Goal: Check status: Check status

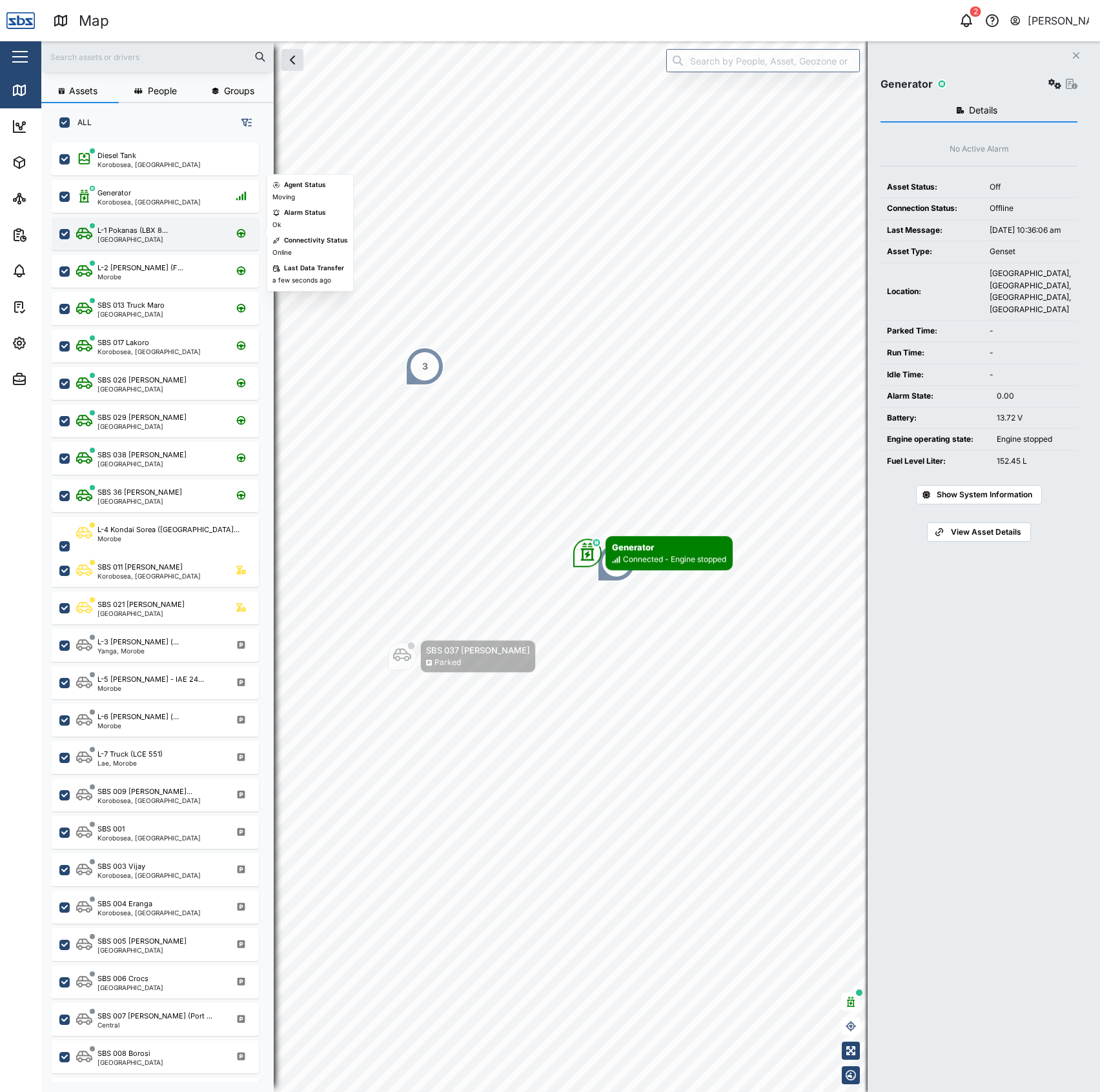
click at [170, 240] on div "L-1 Pokanas (LBX 8... [GEOGRAPHIC_DATA]" at bounding box center [163, 234] width 175 height 18
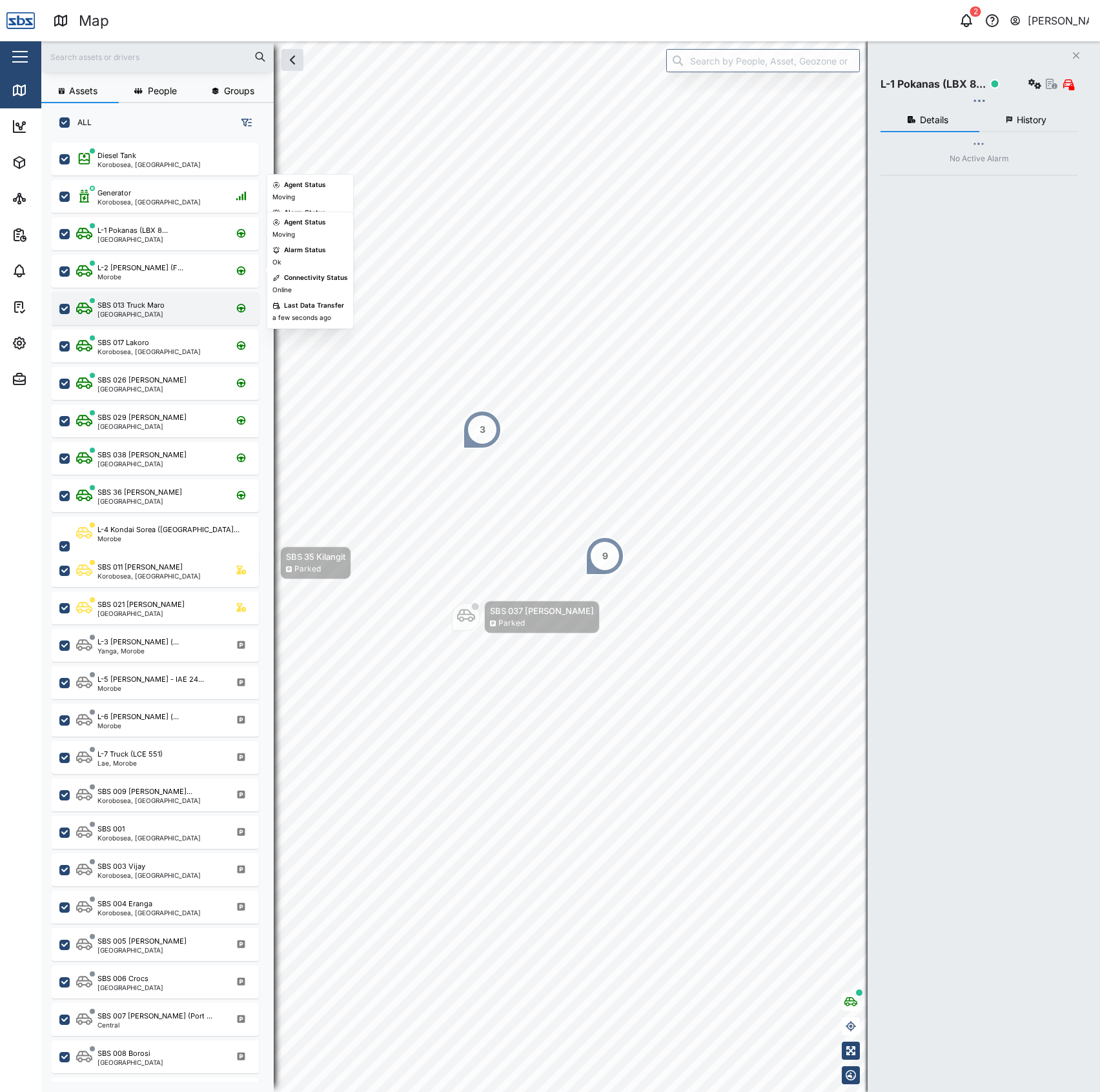
click at [174, 295] on div "SBS 013 Truck Maro [GEOGRAPHIC_DATA]" at bounding box center [155, 309] width 207 height 33
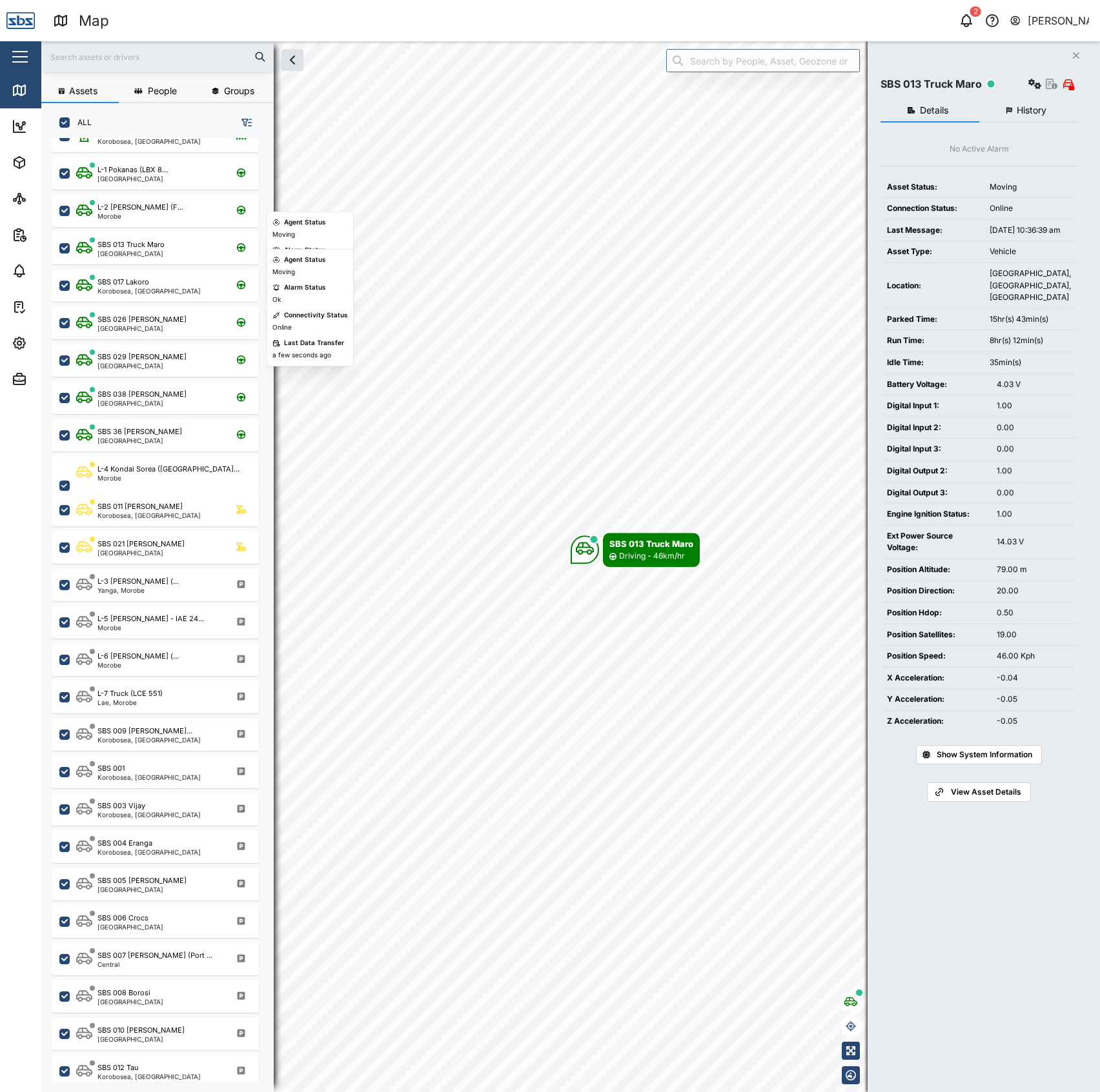
scroll to position [344, 0]
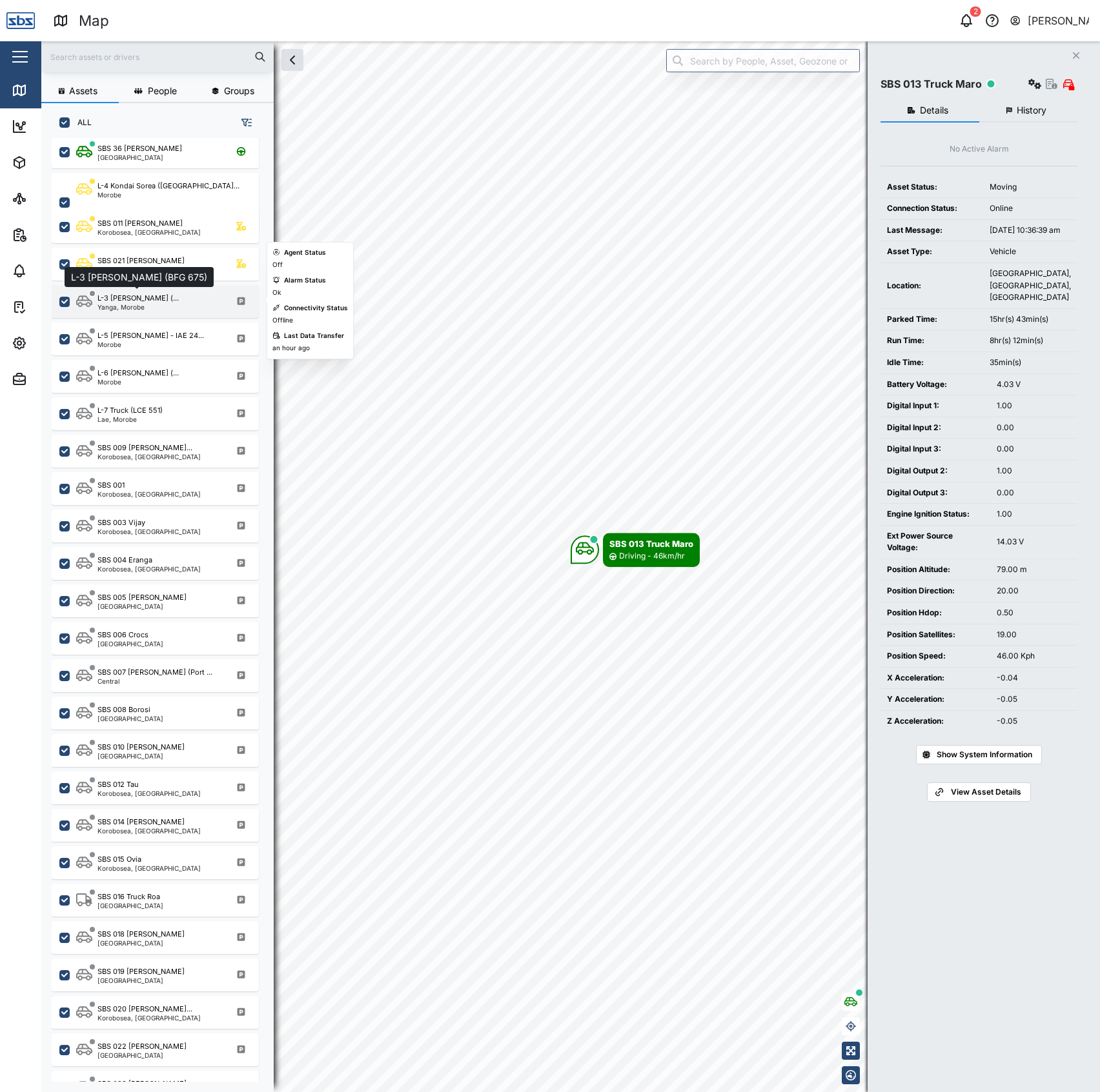
click at [139, 298] on div "L-3 [PERSON_NAME] (..." at bounding box center [138, 298] width 81 height 11
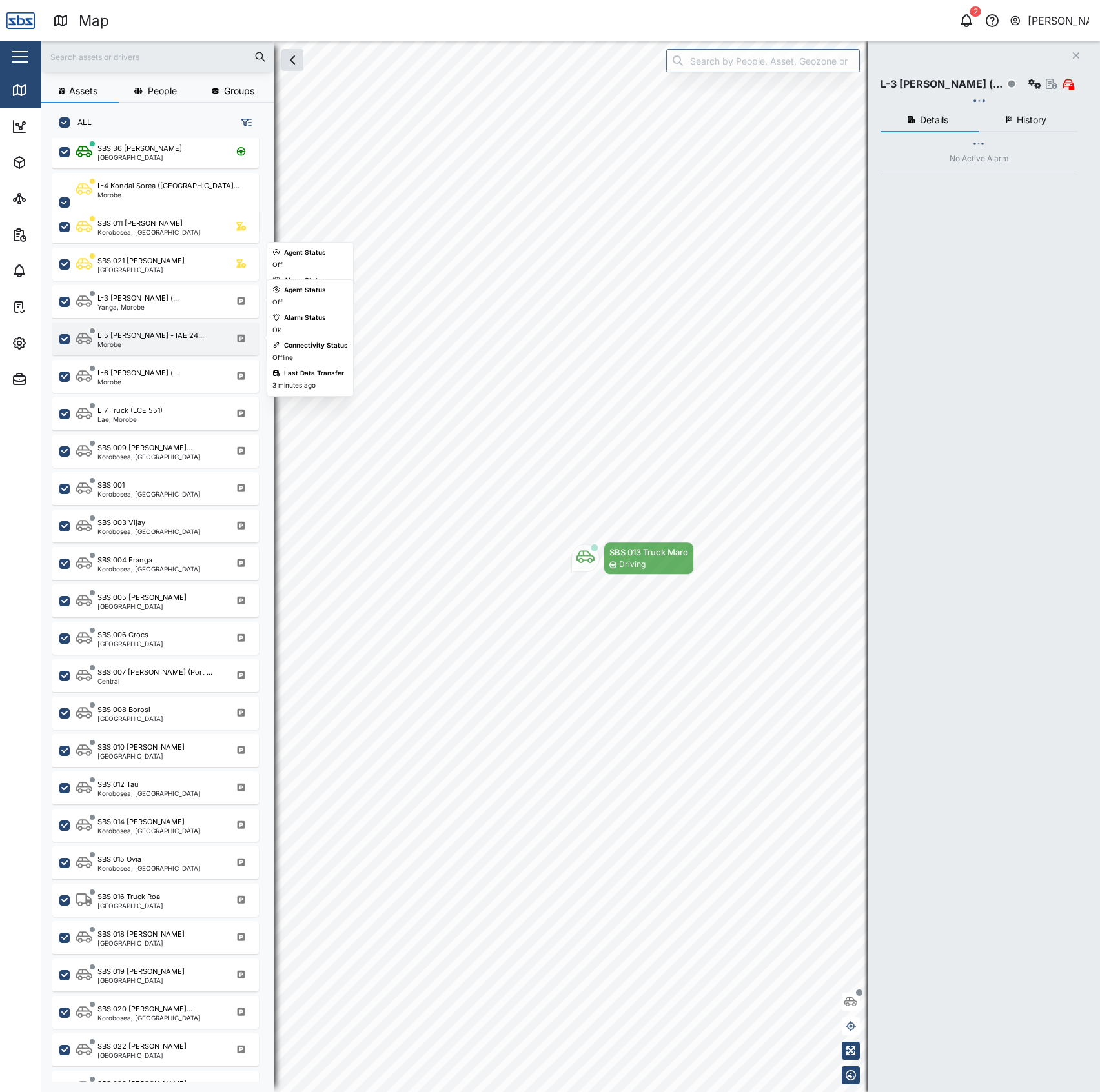
click at [179, 352] on div "L-5 [PERSON_NAME] - IAE 24... [GEOGRAPHIC_DATA]" at bounding box center [155, 339] width 207 height 33
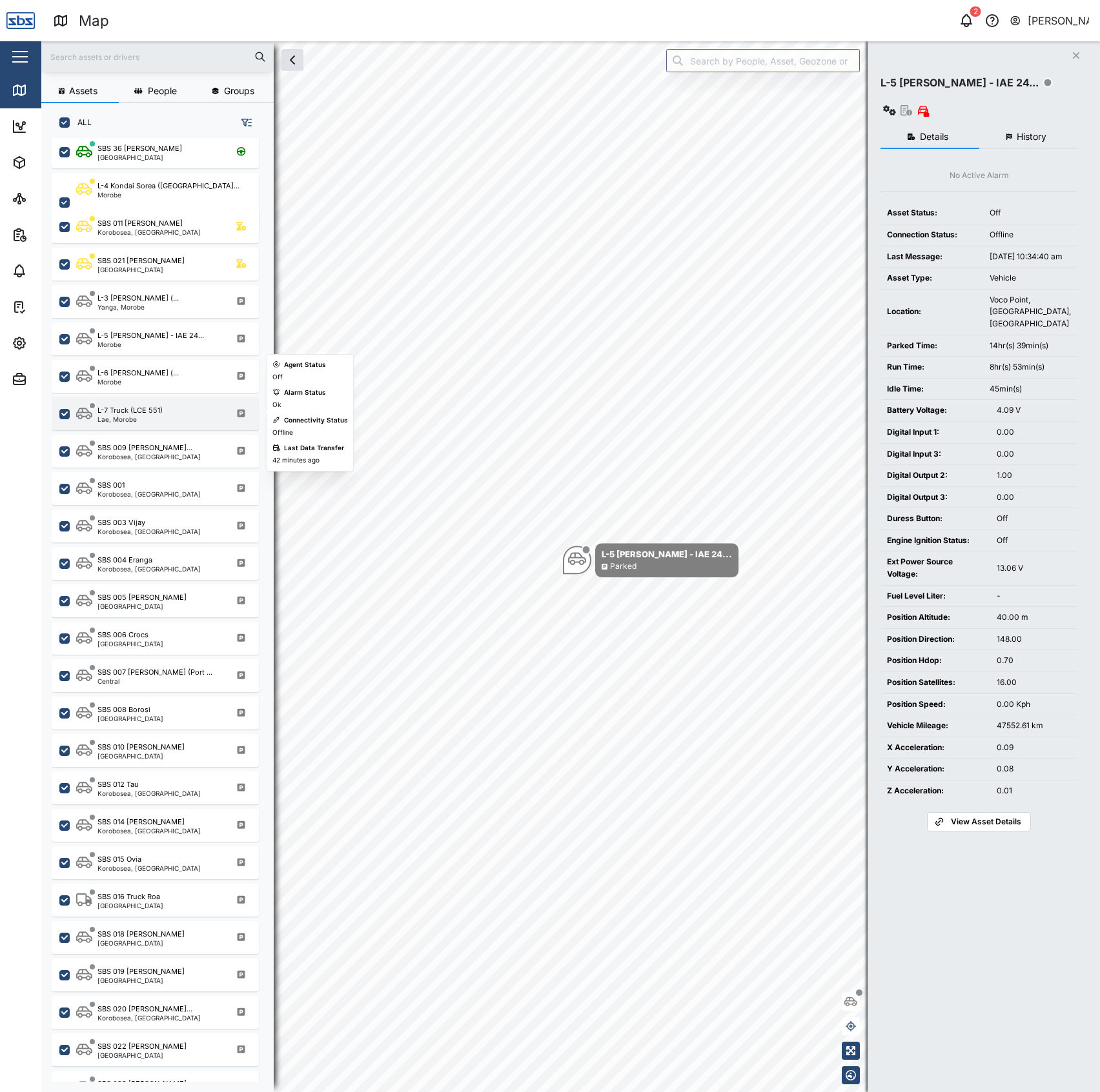
click at [178, 411] on div "L-7 Truck (LCE 551) Lae, Morobe" at bounding box center [163, 414] width 175 height 18
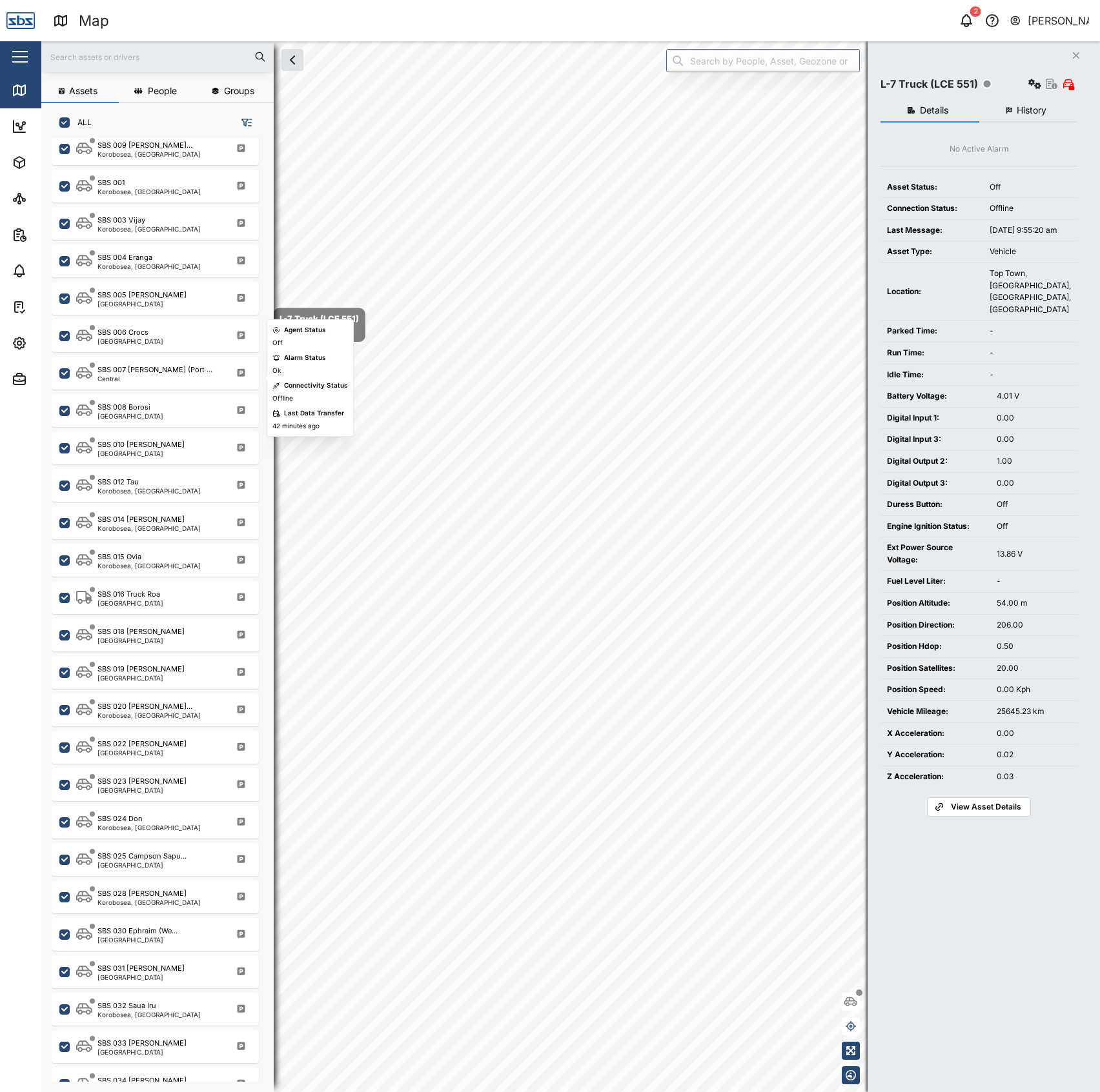
scroll to position [774, 0]
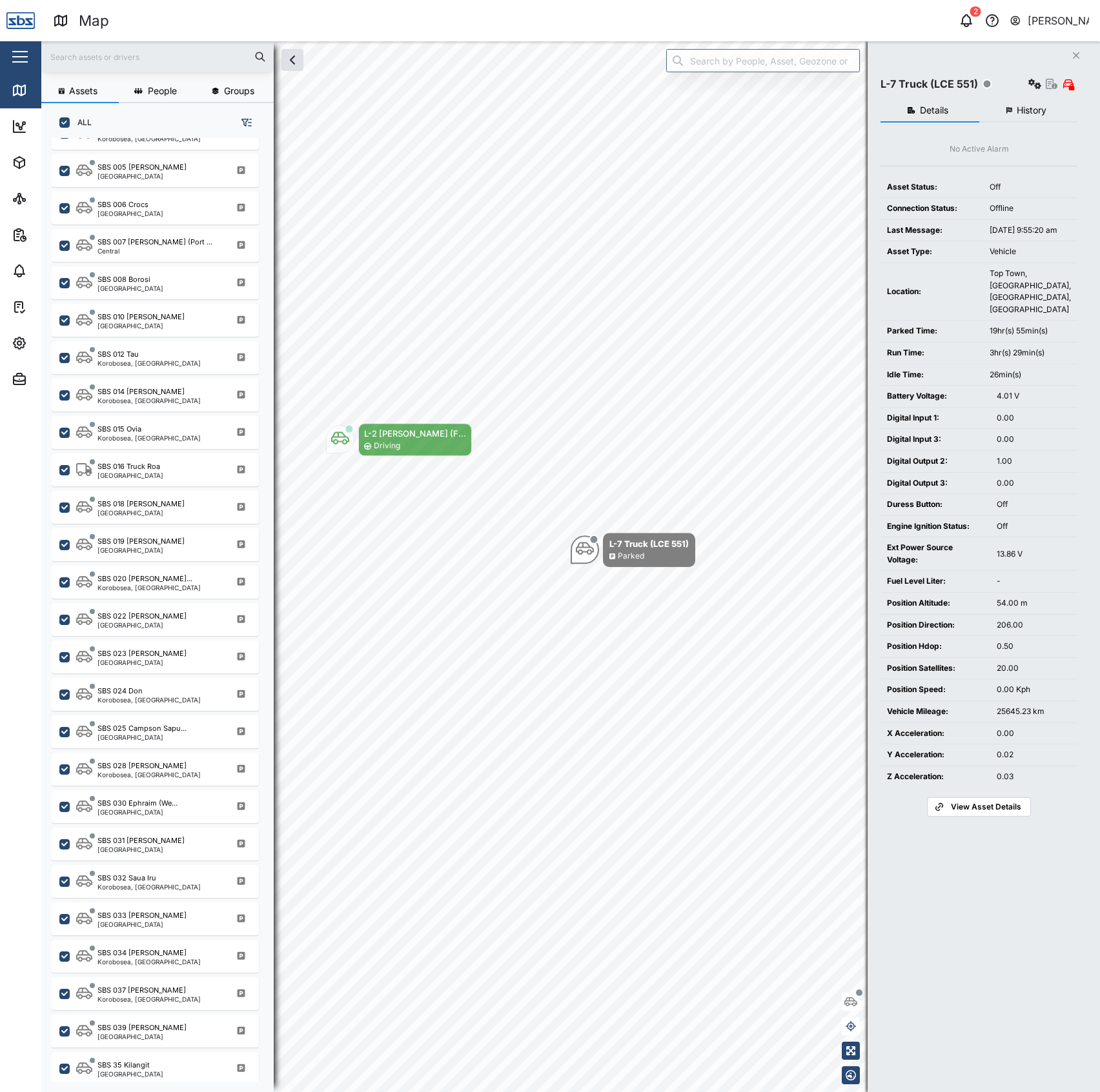
click at [178, 412] on div "SBS 015 Ovia Korobosea, [GEOGRAPHIC_DATA]" at bounding box center [155, 430] width 207 height 38
click at [163, 429] on div "SBS 015 Ovia" at bounding box center [149, 430] width 103 height 11
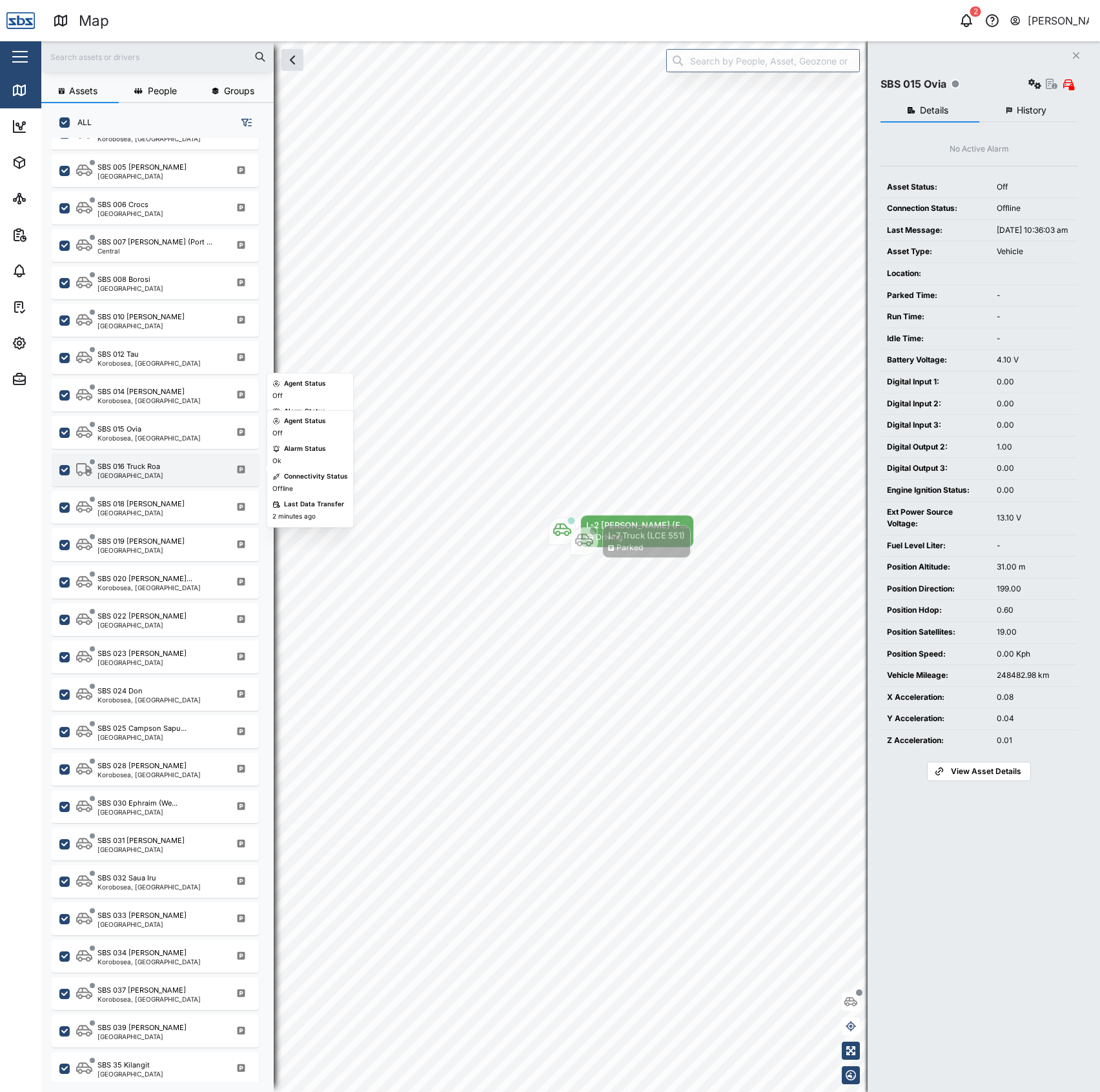
click at [151, 461] on div "SBS 016 Truck Roa" at bounding box center [129, 466] width 63 height 11
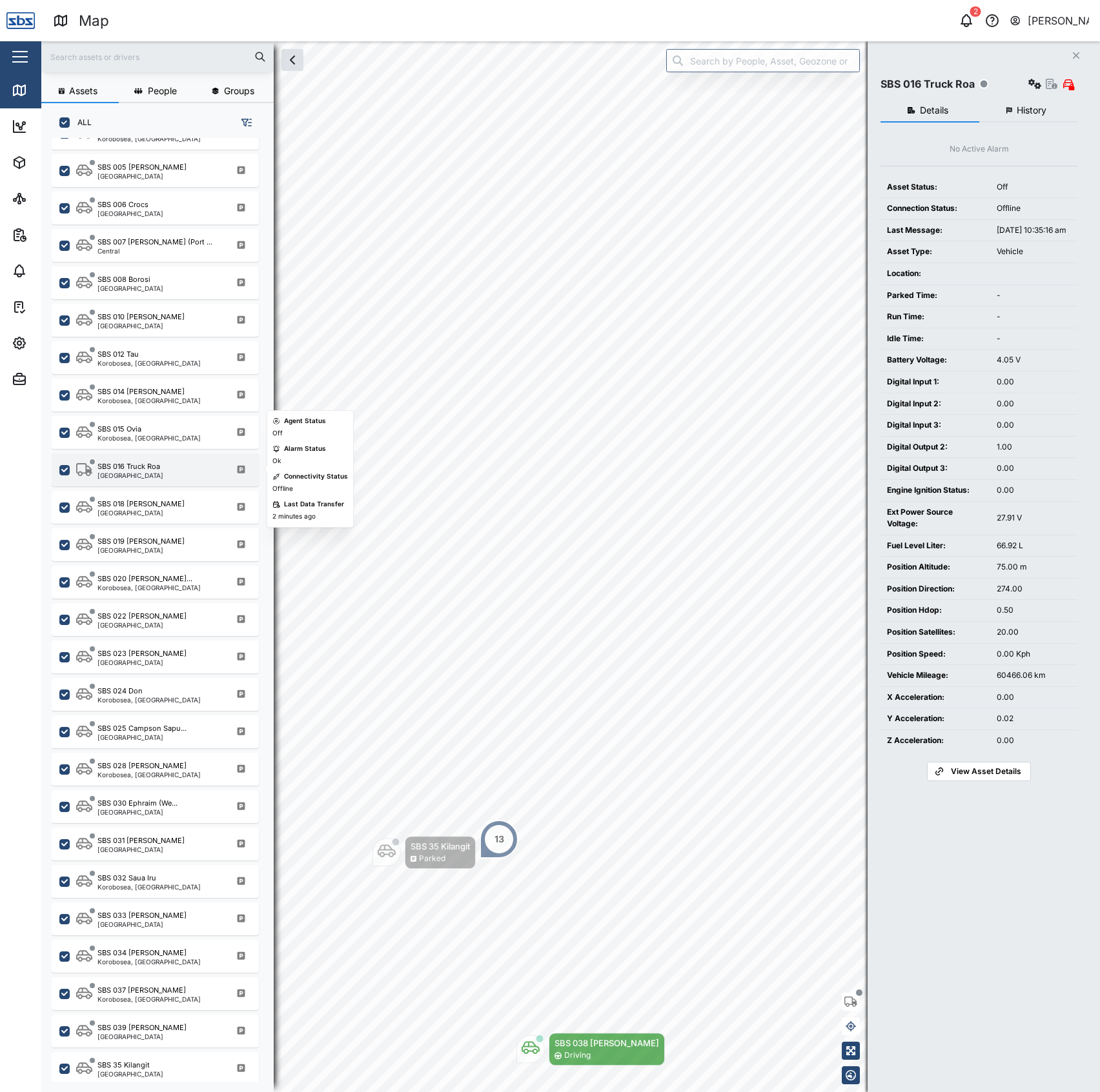
scroll to position [777, 0]
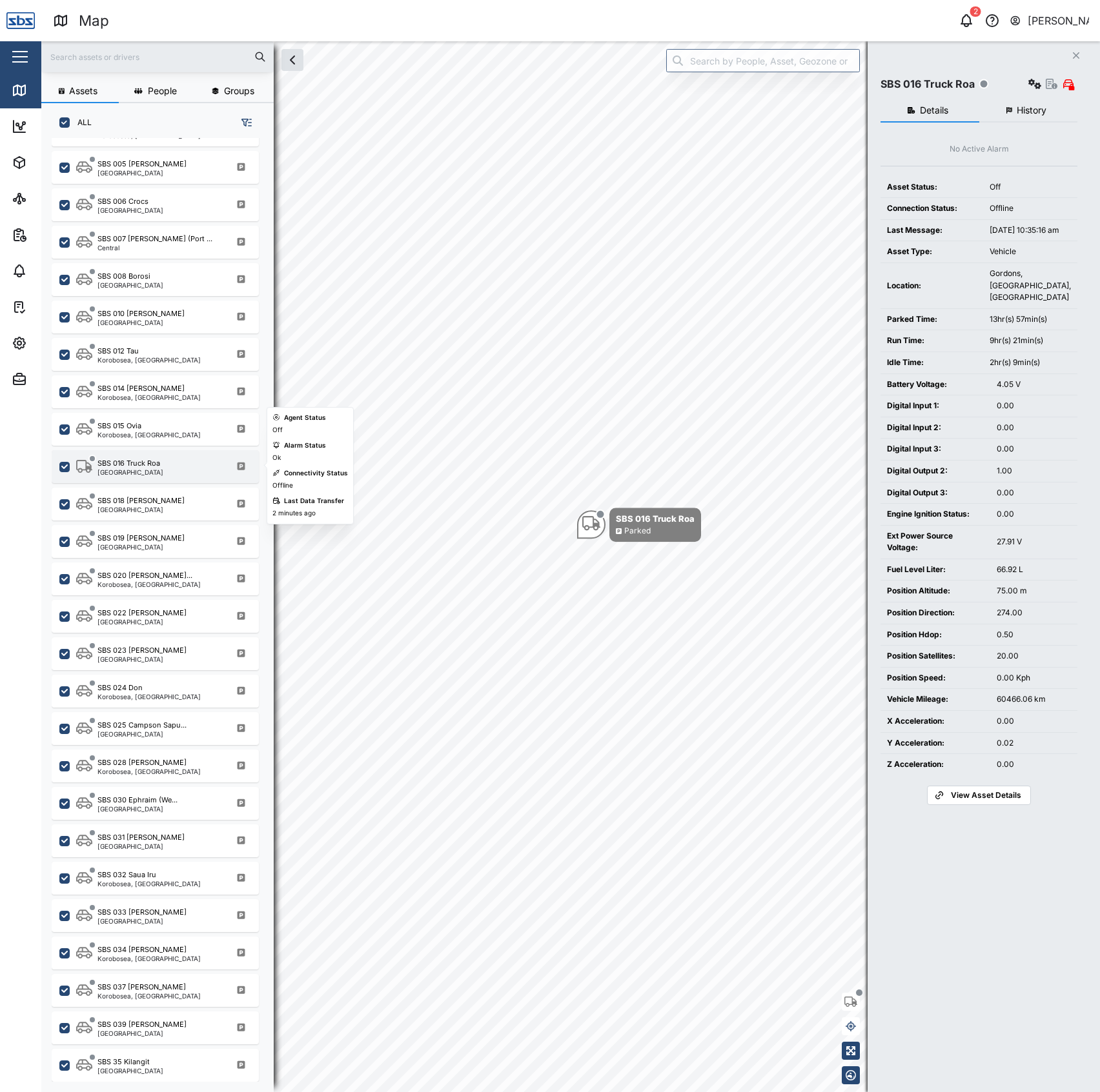
click at [151, 462] on div "SBS 016 Truck Roa" at bounding box center [129, 464] width 63 height 11
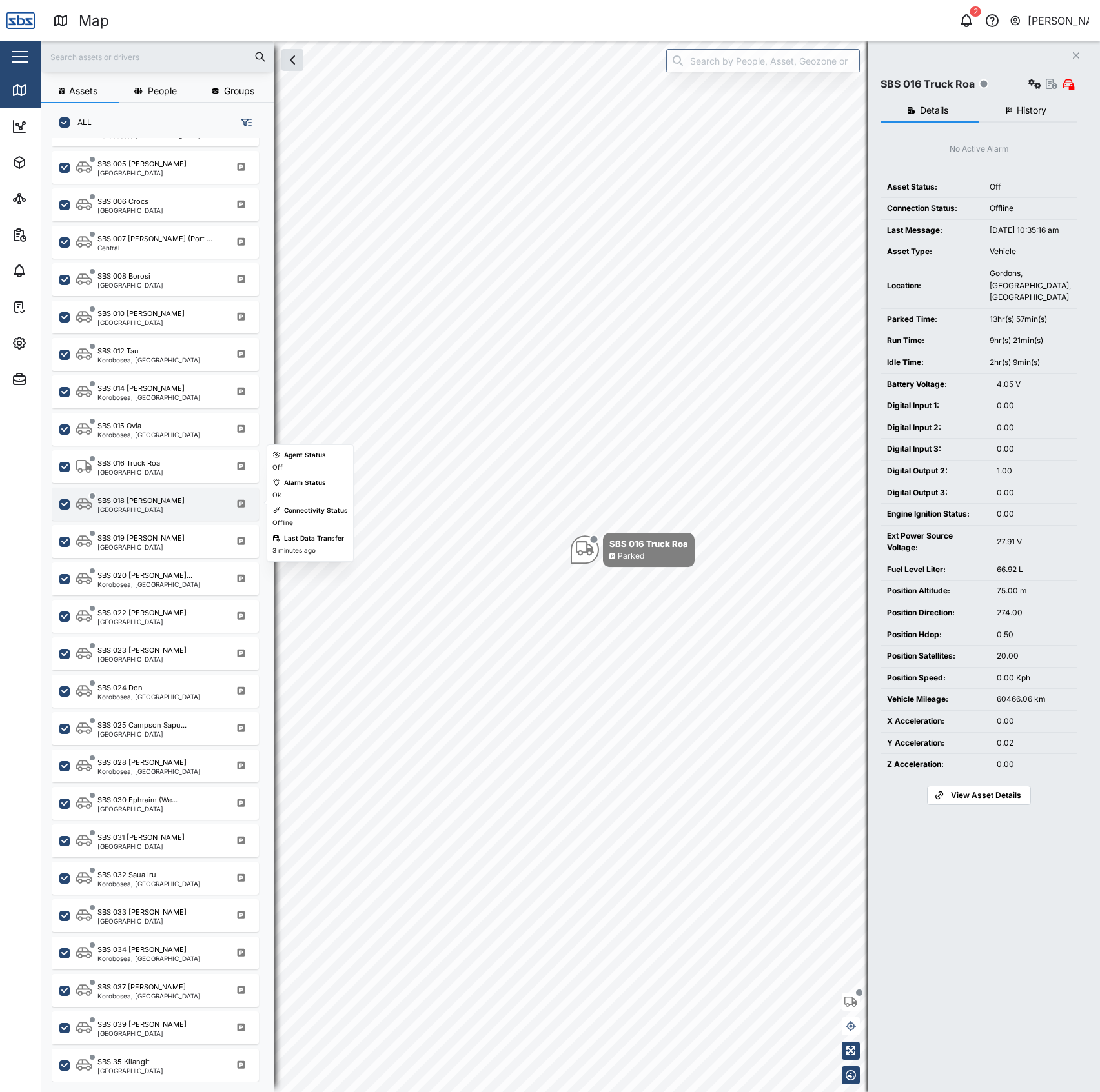
click at [165, 491] on div "SBS 018 [PERSON_NAME] [GEOGRAPHIC_DATA]" at bounding box center [155, 504] width 207 height 33
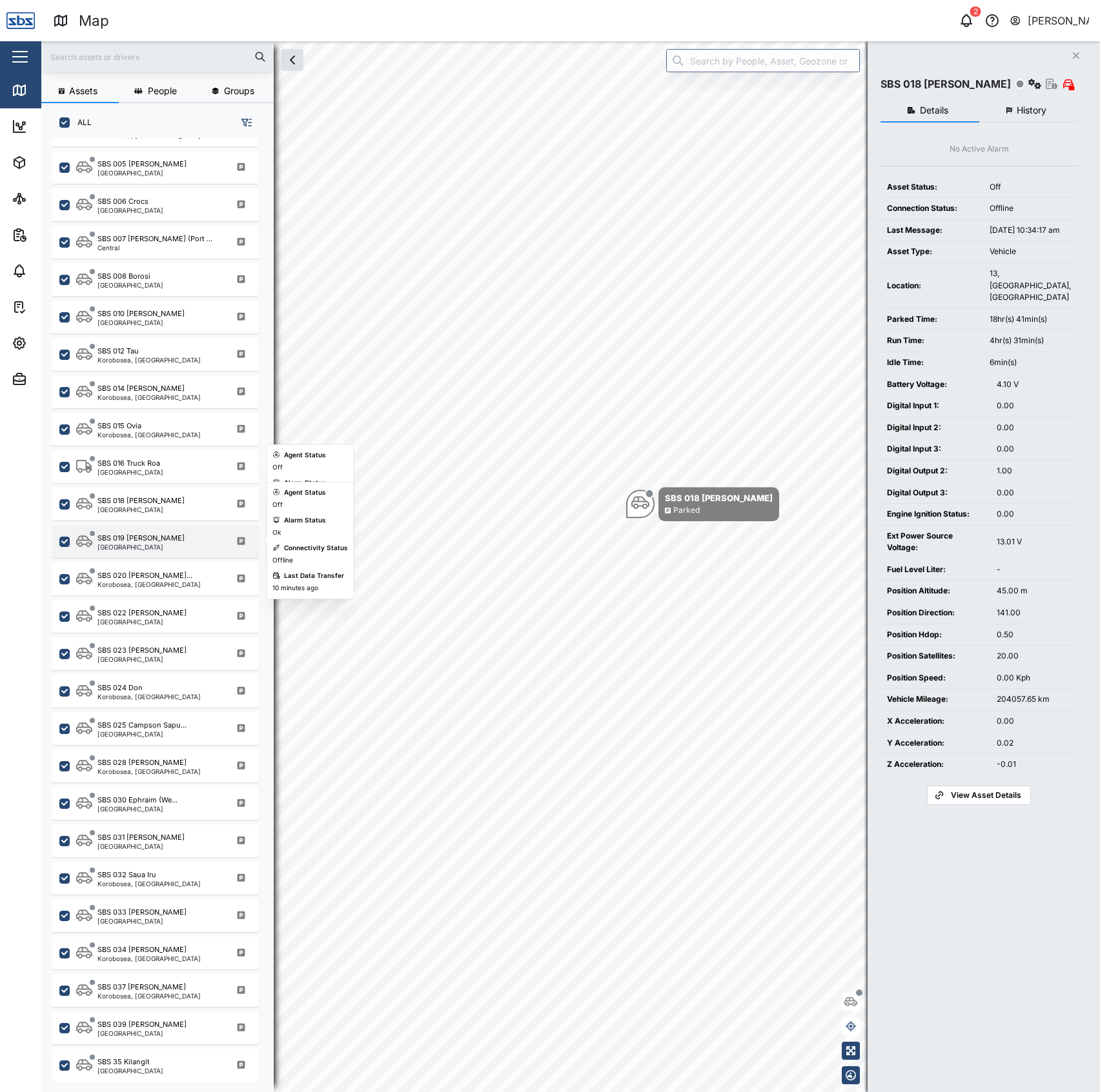
click at [215, 555] on div "SBS 019 [PERSON_NAME] A [GEOGRAPHIC_DATA]" at bounding box center [155, 542] width 207 height 33
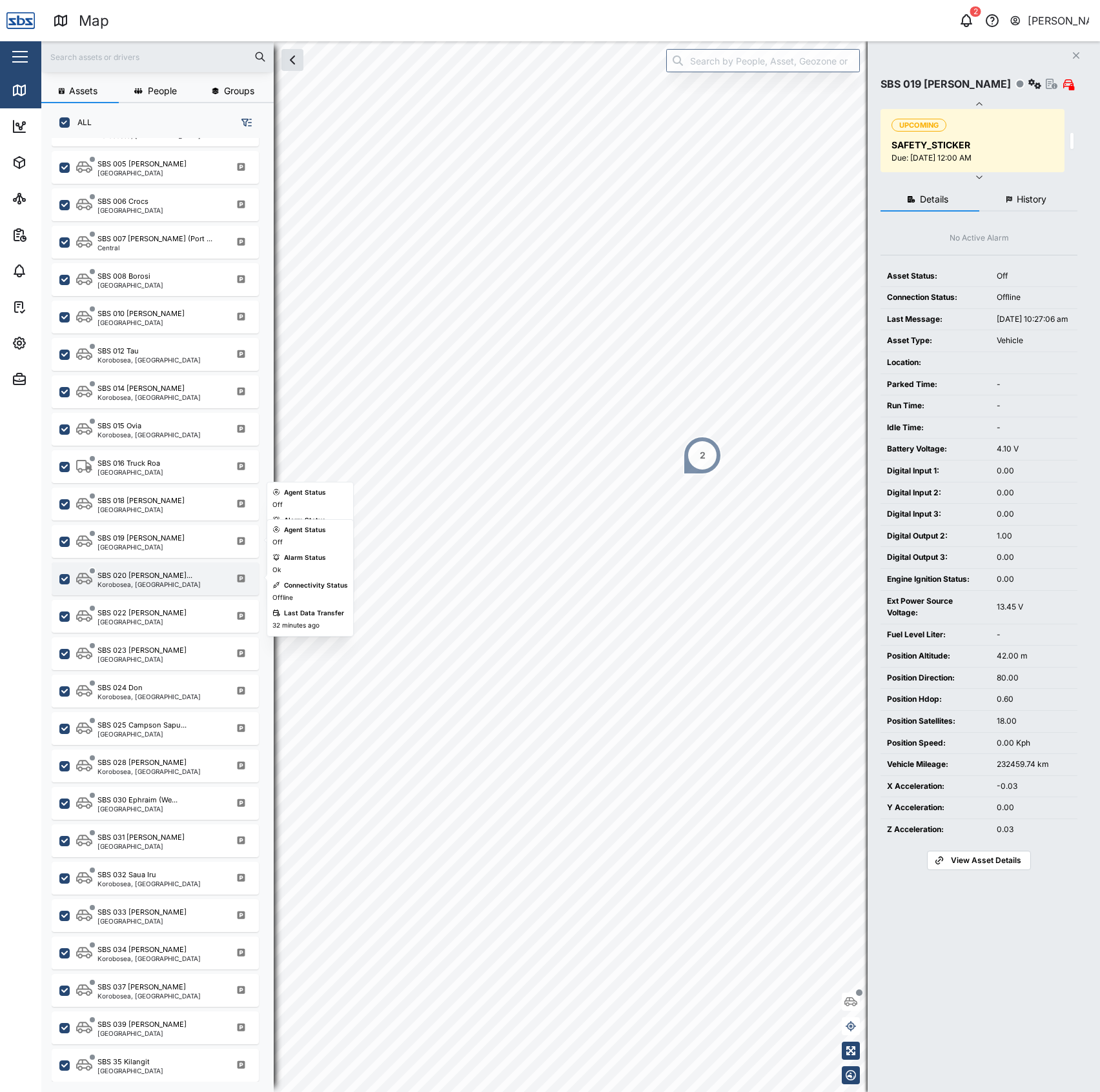
click at [178, 578] on div "SBS 020 [PERSON_NAME]... [GEOGRAPHIC_DATA], [GEOGRAPHIC_DATA]" at bounding box center [163, 579] width 175 height 18
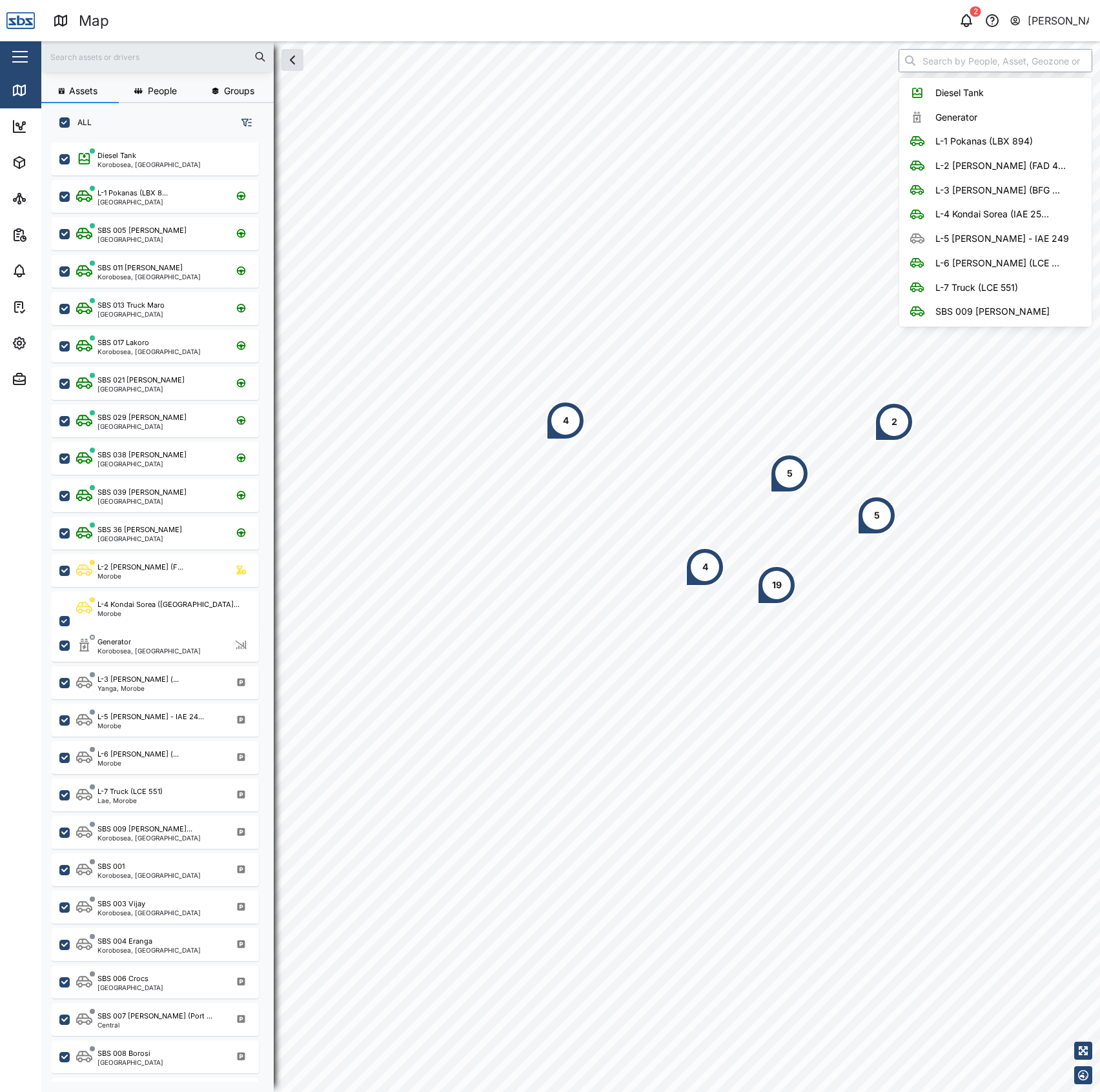
click at [922, 66] on input "search" at bounding box center [995, 61] width 193 height 23
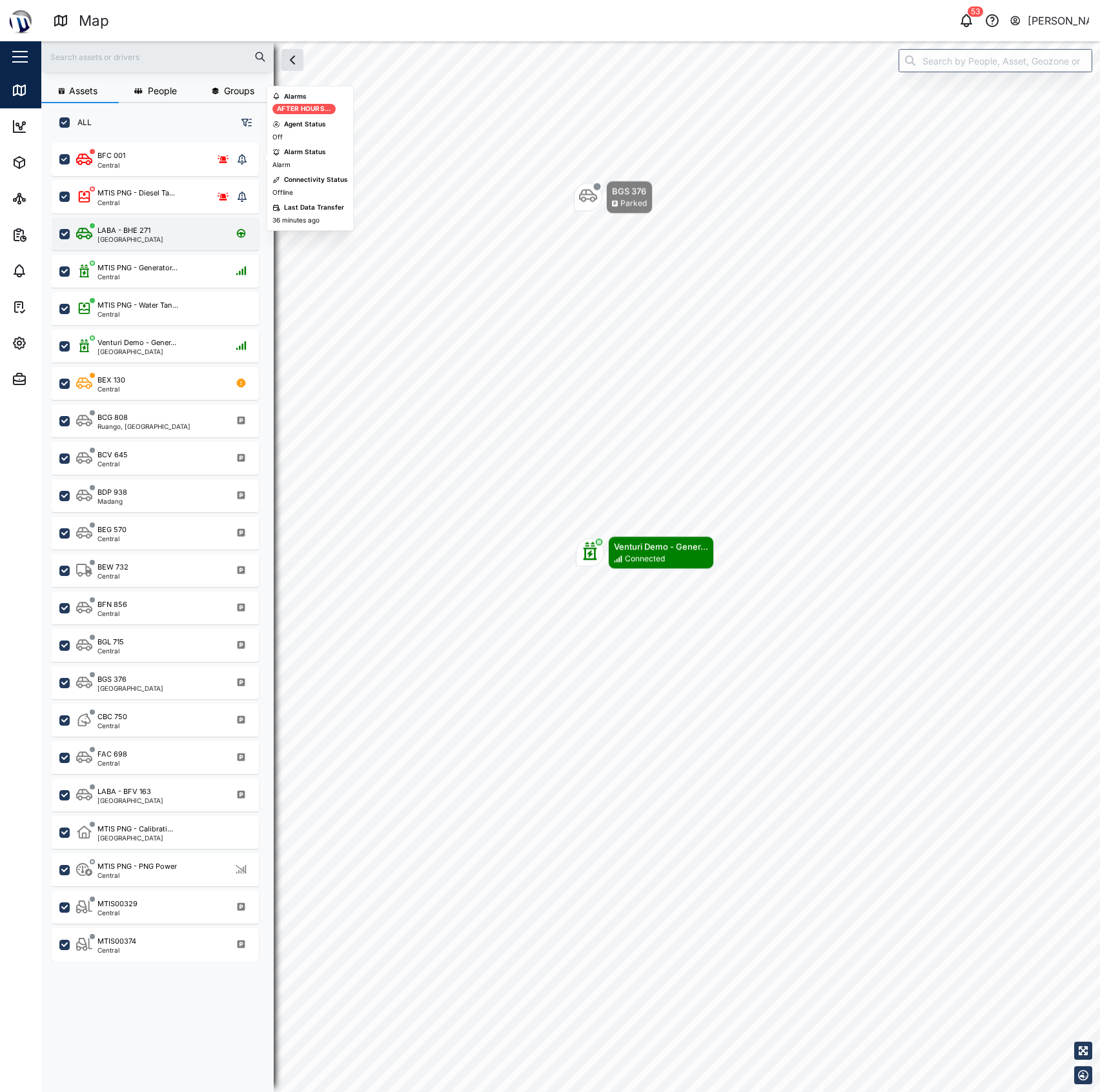
scroll to position [930, 199]
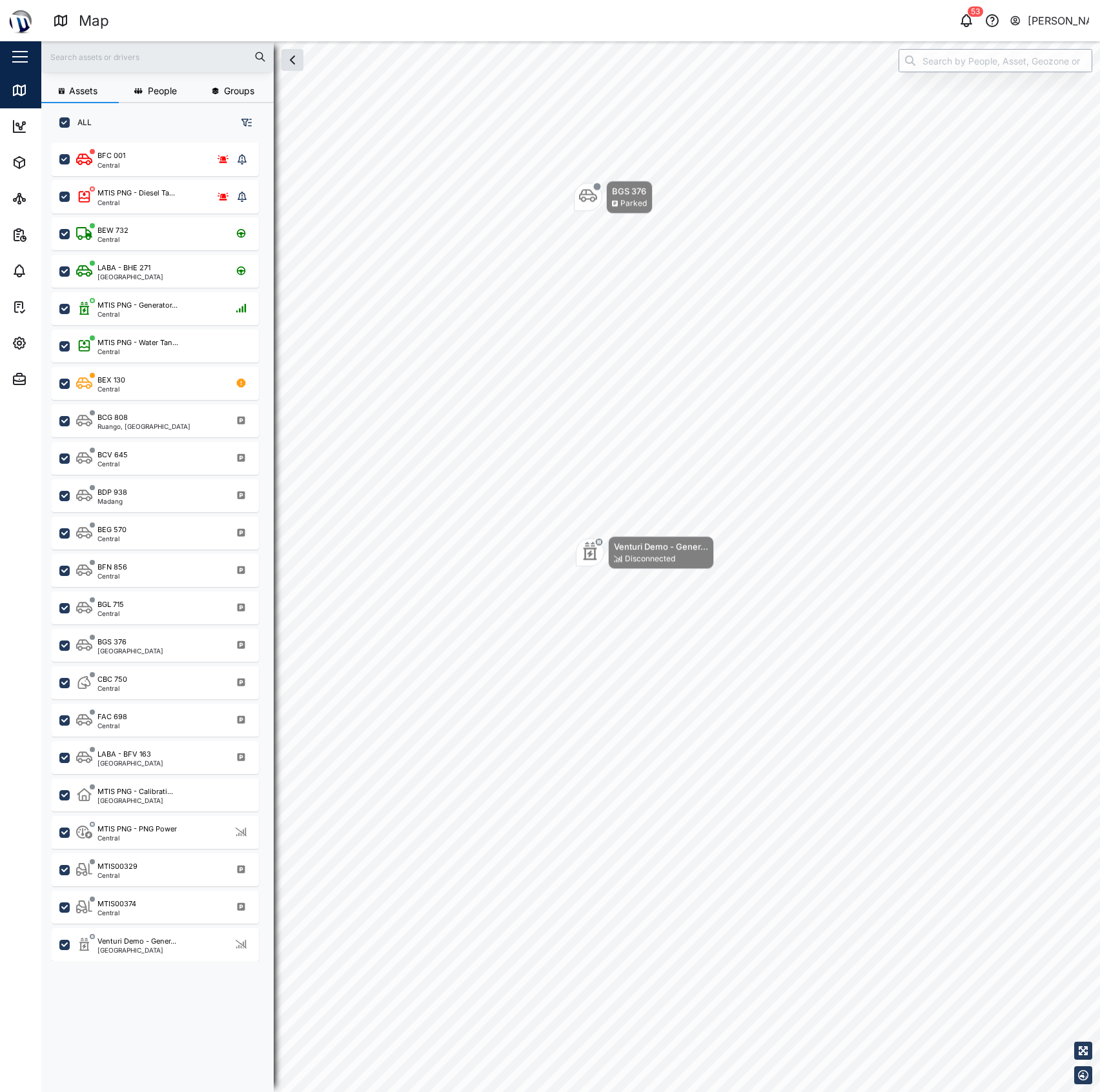
click at [1002, 65] on input "search" at bounding box center [995, 61] width 193 height 23
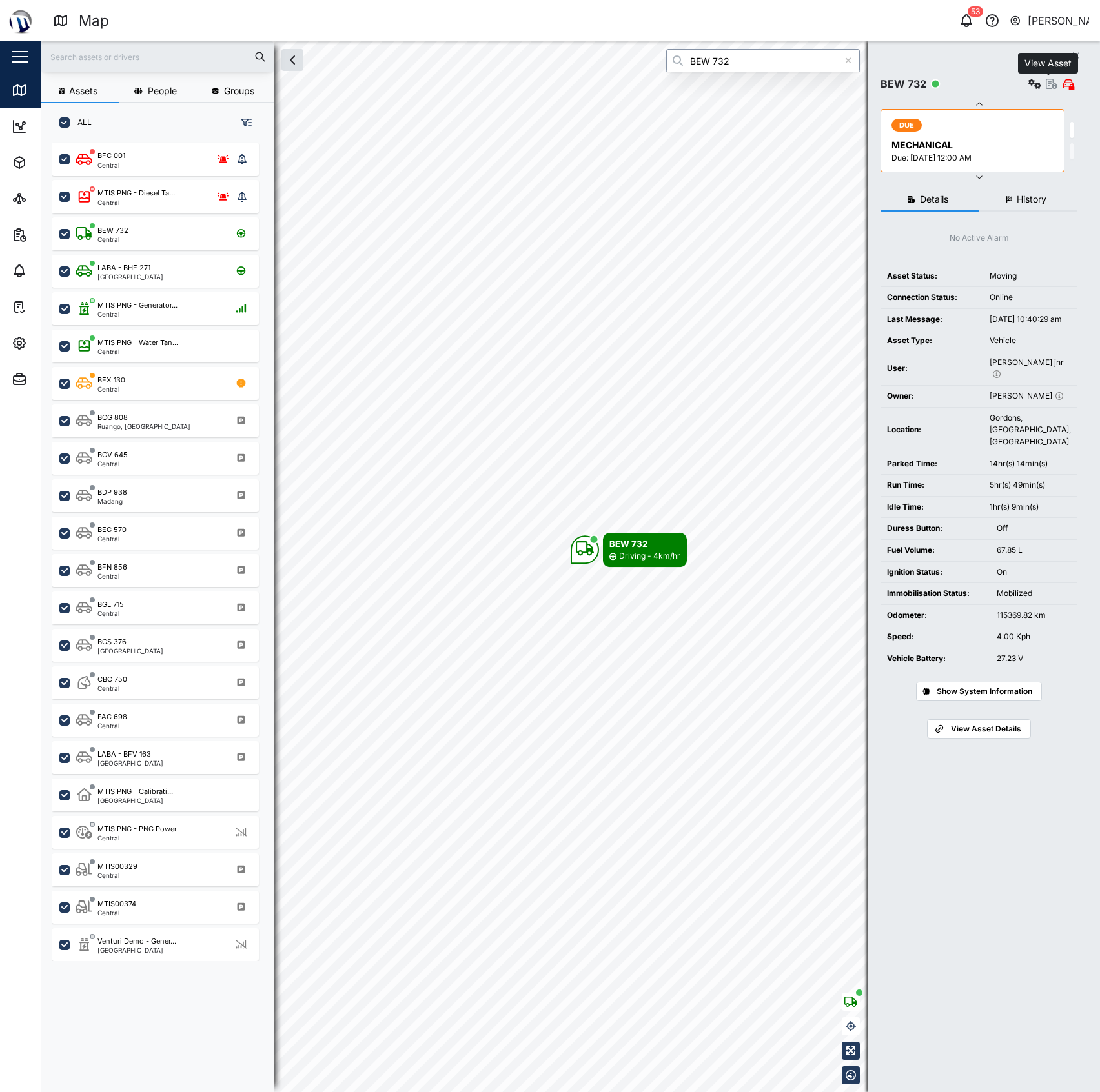
type input "BEW 732"
click at [1049, 83] on icon "button" at bounding box center [1051, 83] width 12 height 10
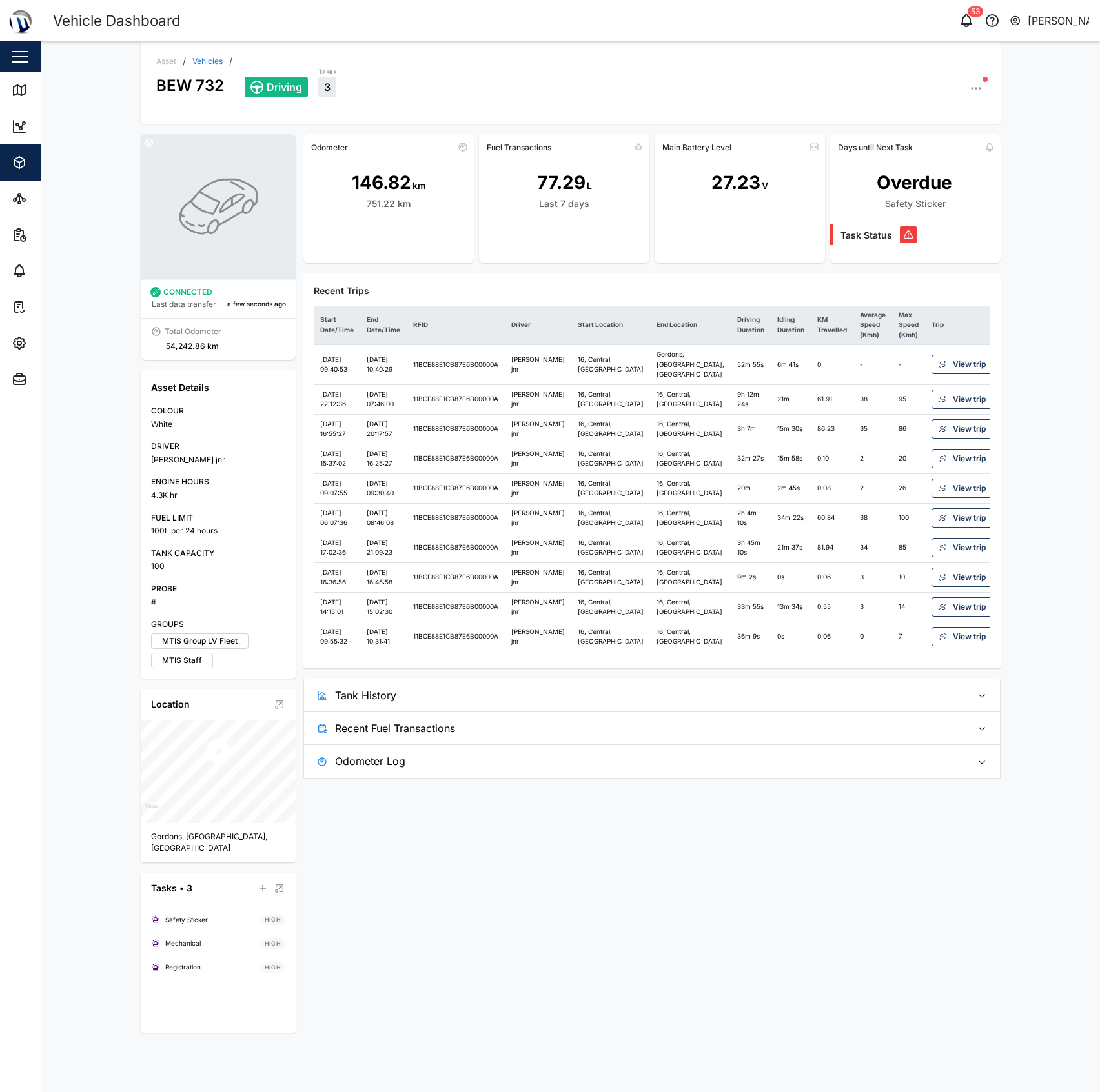
click at [651, 712] on span "Tank History" at bounding box center [647, 695] width 625 height 32
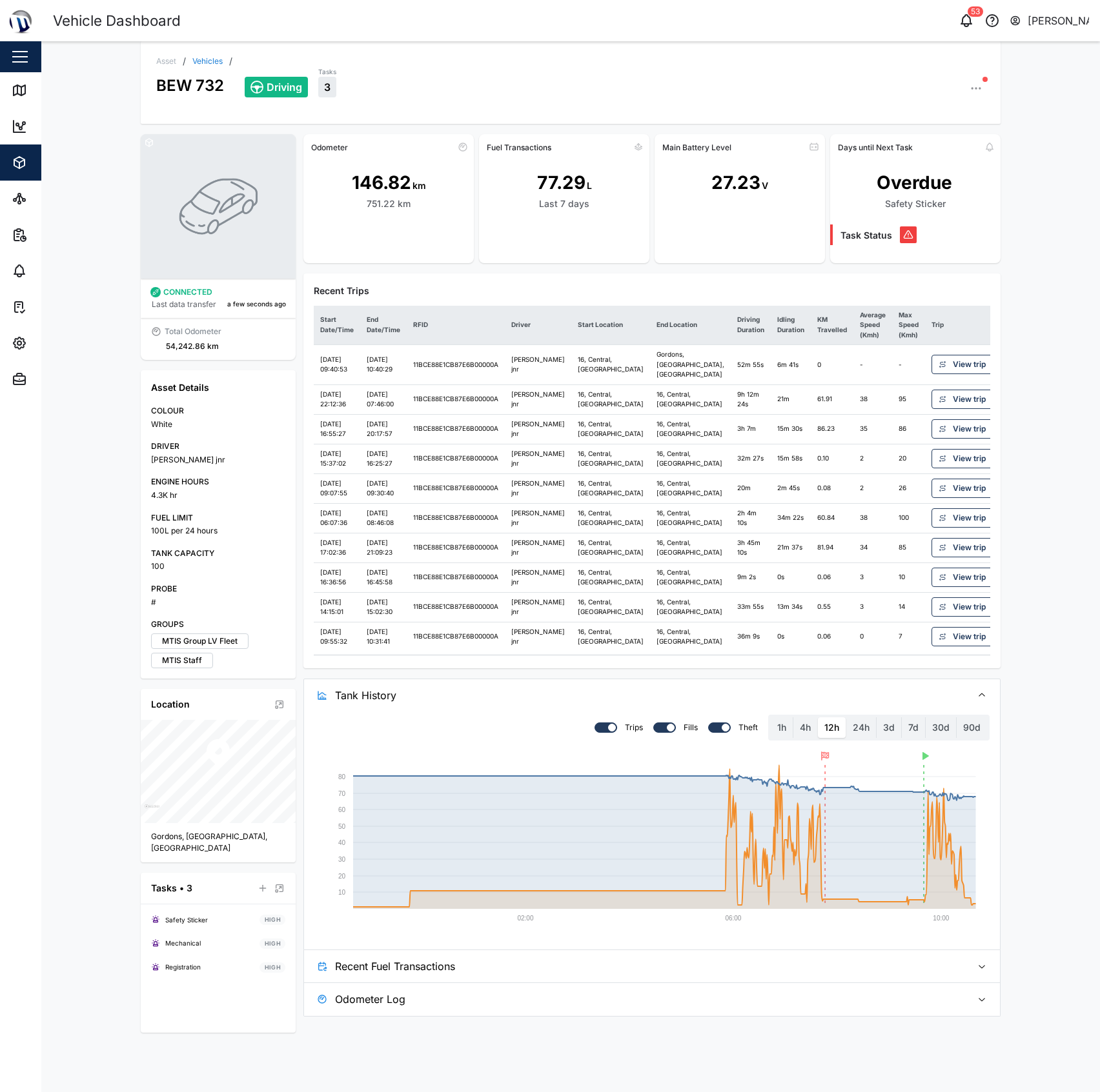
scroll to position [27, 0]
click at [790, 983] on span "Recent Fuel Transactions" at bounding box center [647, 966] width 625 height 32
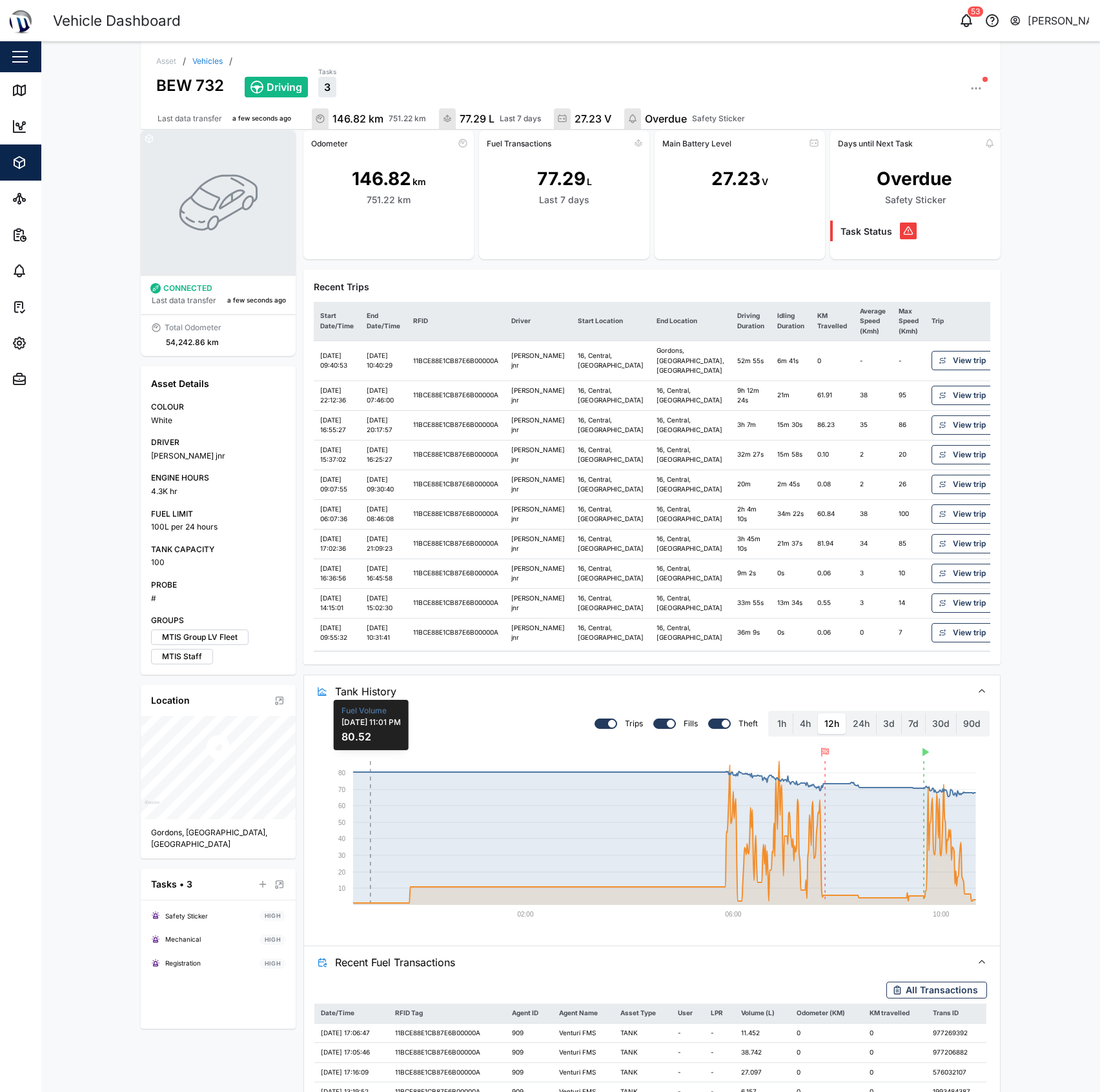
scroll to position [0, 0]
